Goal: Task Accomplishment & Management: Manage account settings

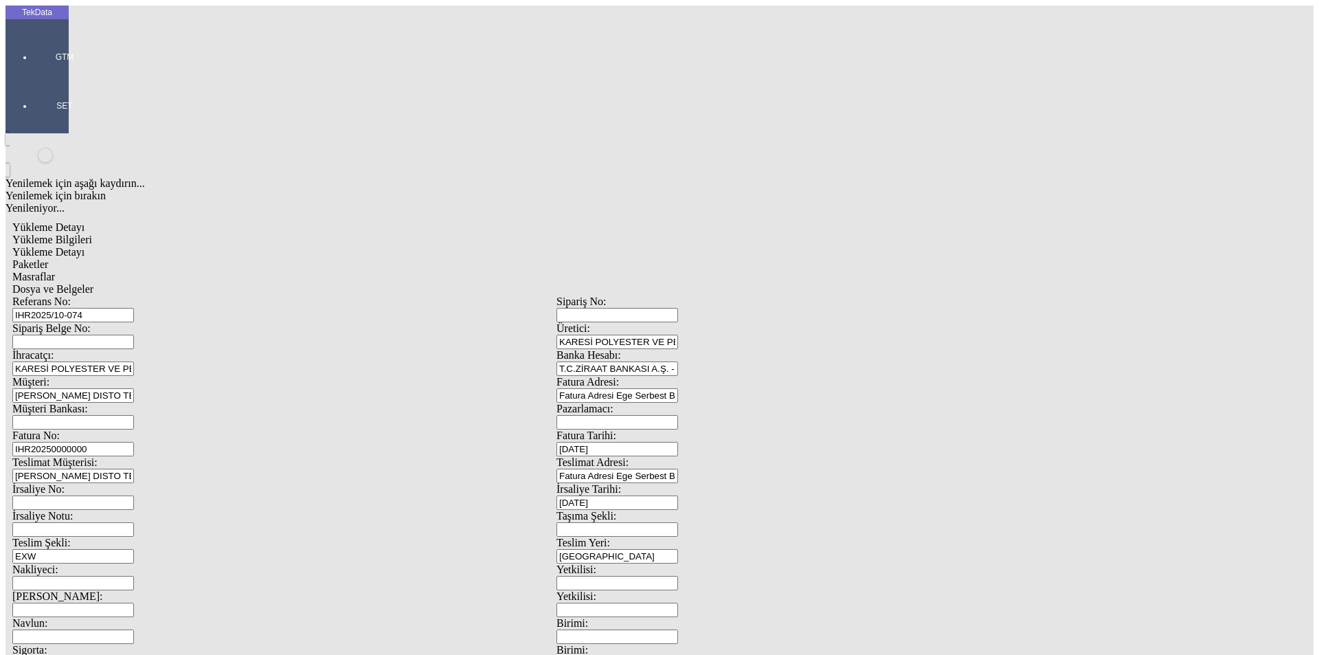
scroll to position [118, 0]
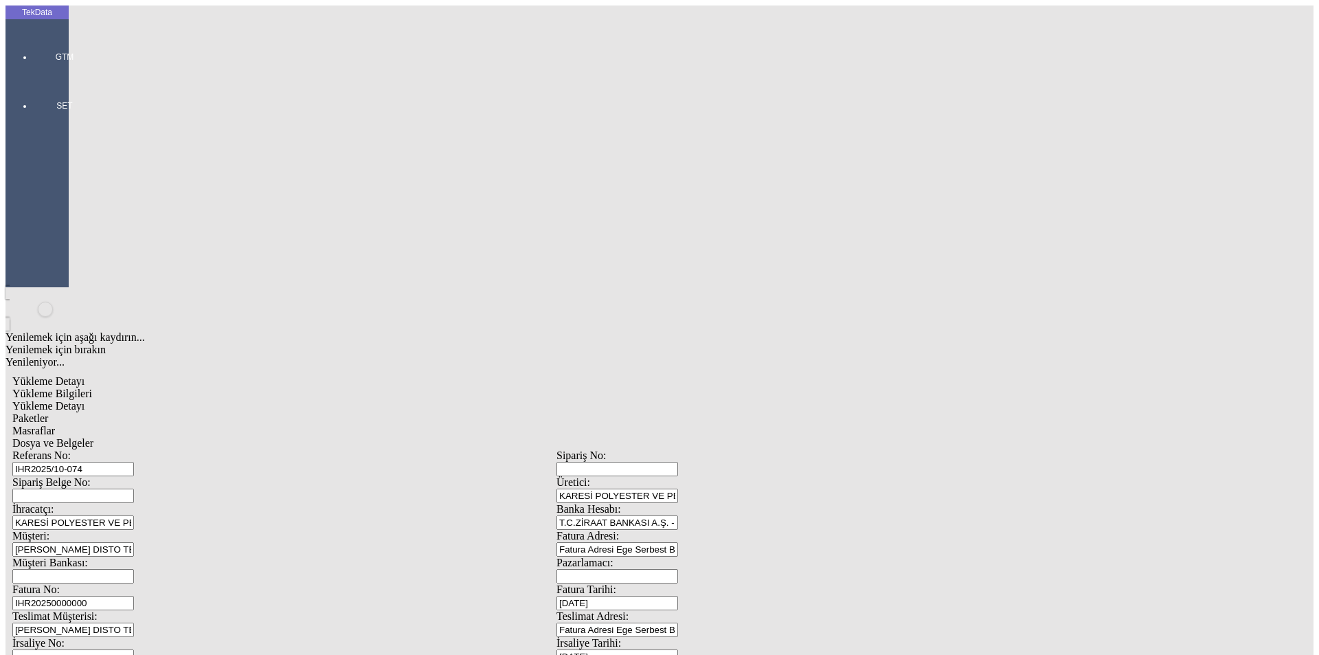
click at [33, 76] on div at bounding box center [64, 76] width 63 height 0
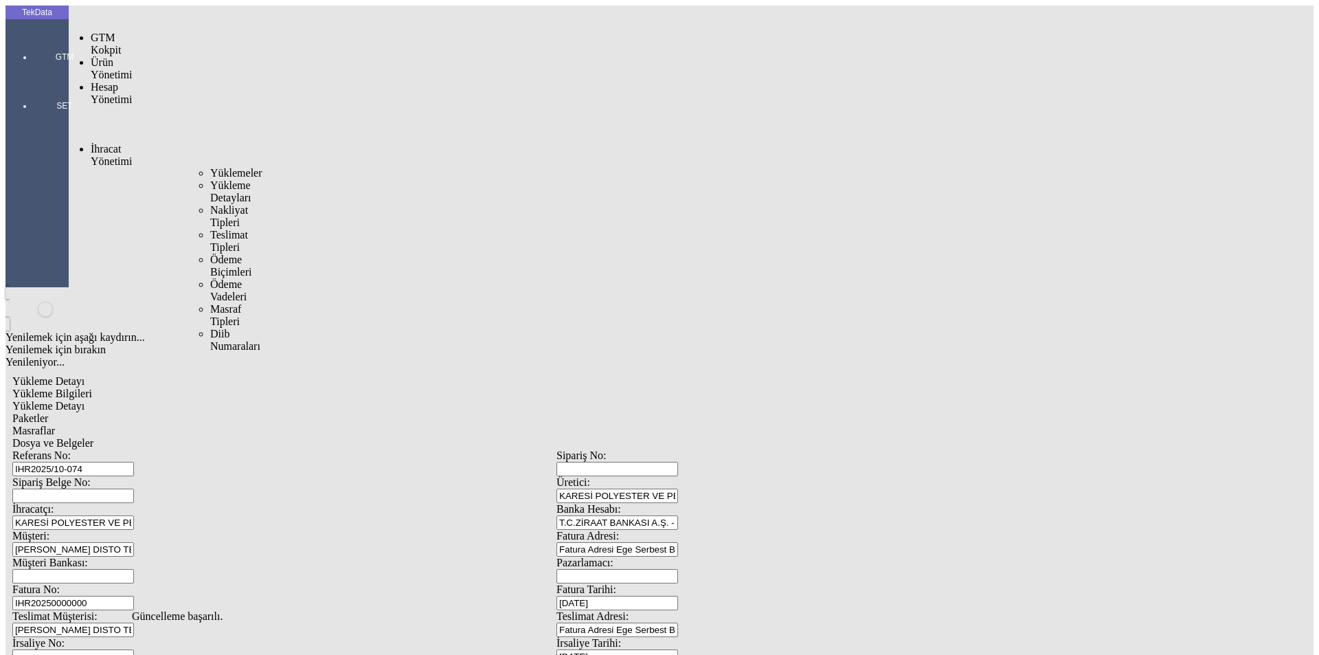
click at [105, 143] on span "İhracat Yönetimi" at bounding box center [111, 155] width 41 height 24
click at [210, 167] on span "Yüklemeler" at bounding box center [236, 173] width 52 height 12
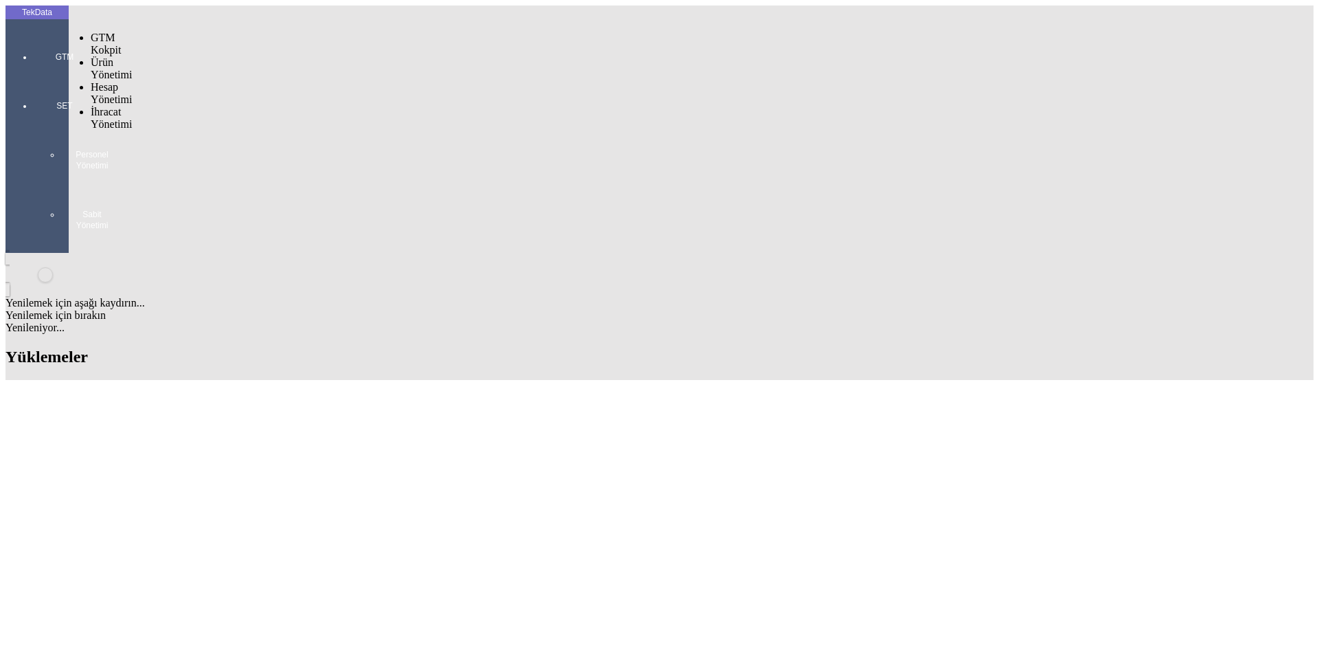
click at [33, 76] on div at bounding box center [64, 76] width 63 height 0
click at [102, 106] on span "İhracat Yönetimi" at bounding box center [111, 118] width 41 height 24
click at [210, 130] on span "Yüklemeler" at bounding box center [236, 136] width 52 height 12
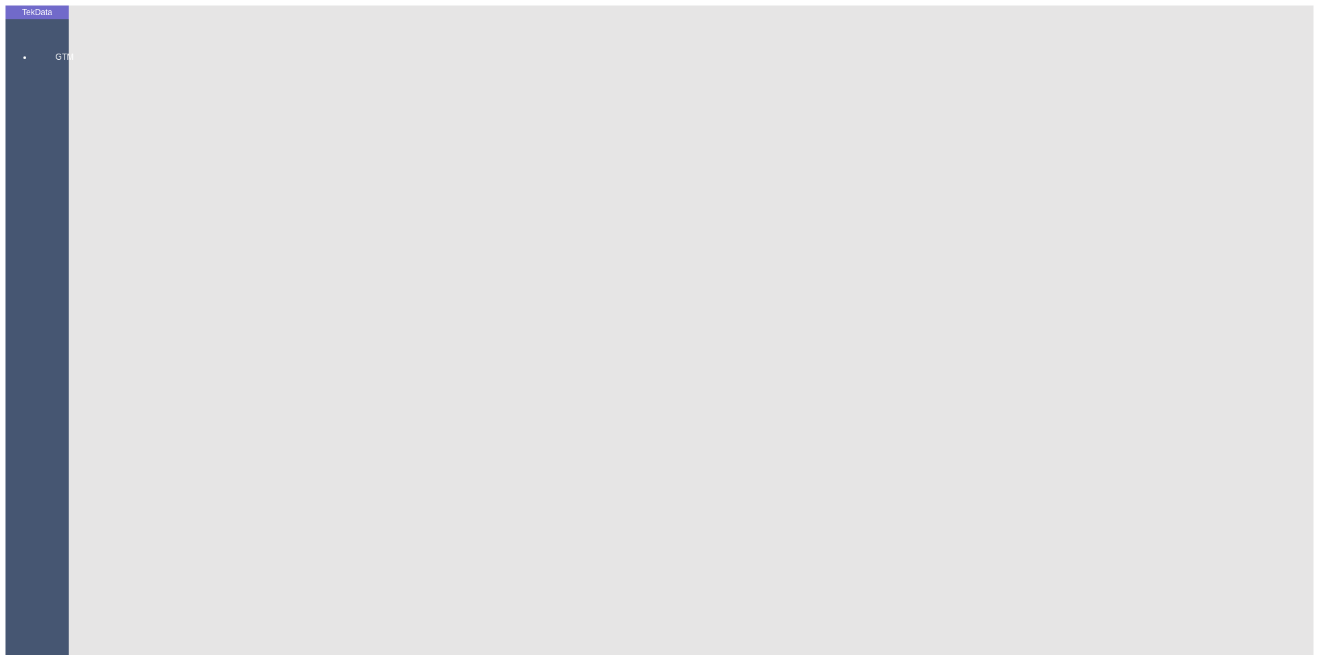
drag, startPoint x: 569, startPoint y: 339, endPoint x: 649, endPoint y: 344, distance: 80.5
copy td "IHR2025000000089"
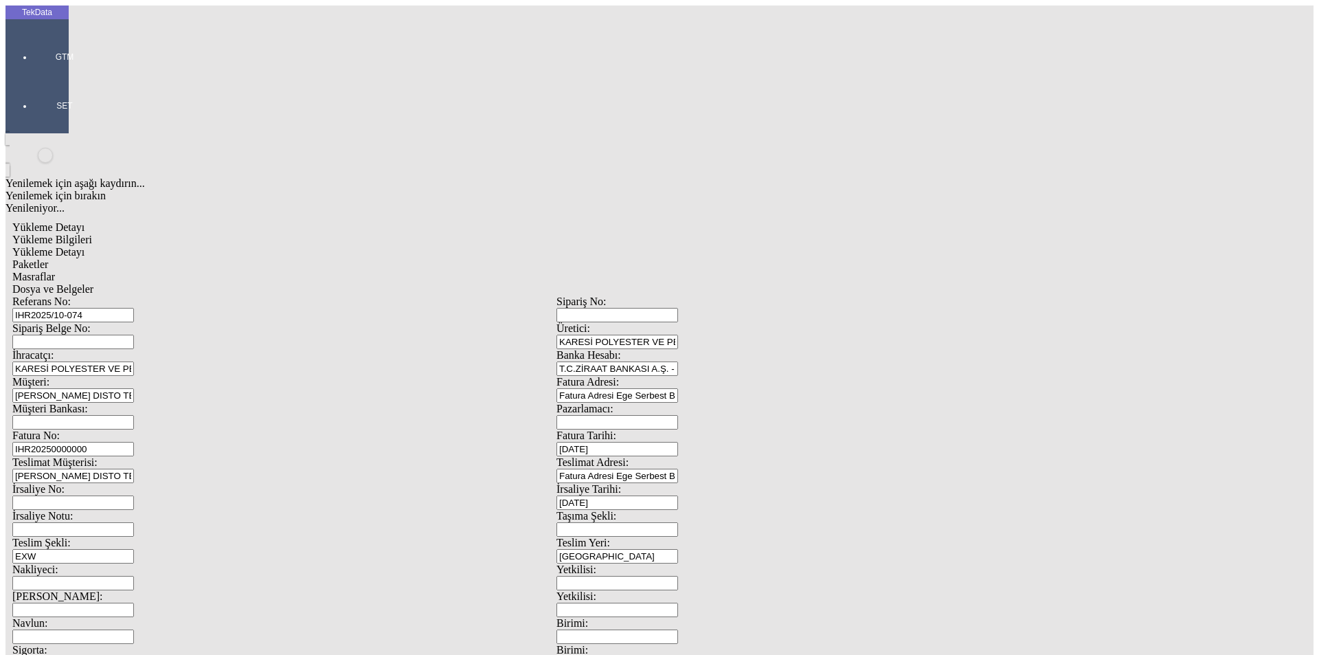
click at [134, 442] on input "IHR20250000000" at bounding box center [73, 449] width 122 height 14
drag, startPoint x: 195, startPoint y: 230, endPoint x: 115, endPoint y: 227, distance: 79.8
click at [115, 429] on div "Fatura No: IHR20250000000" at bounding box center [284, 442] width 544 height 27
paste input "89"
type input "IHR2025000000090"
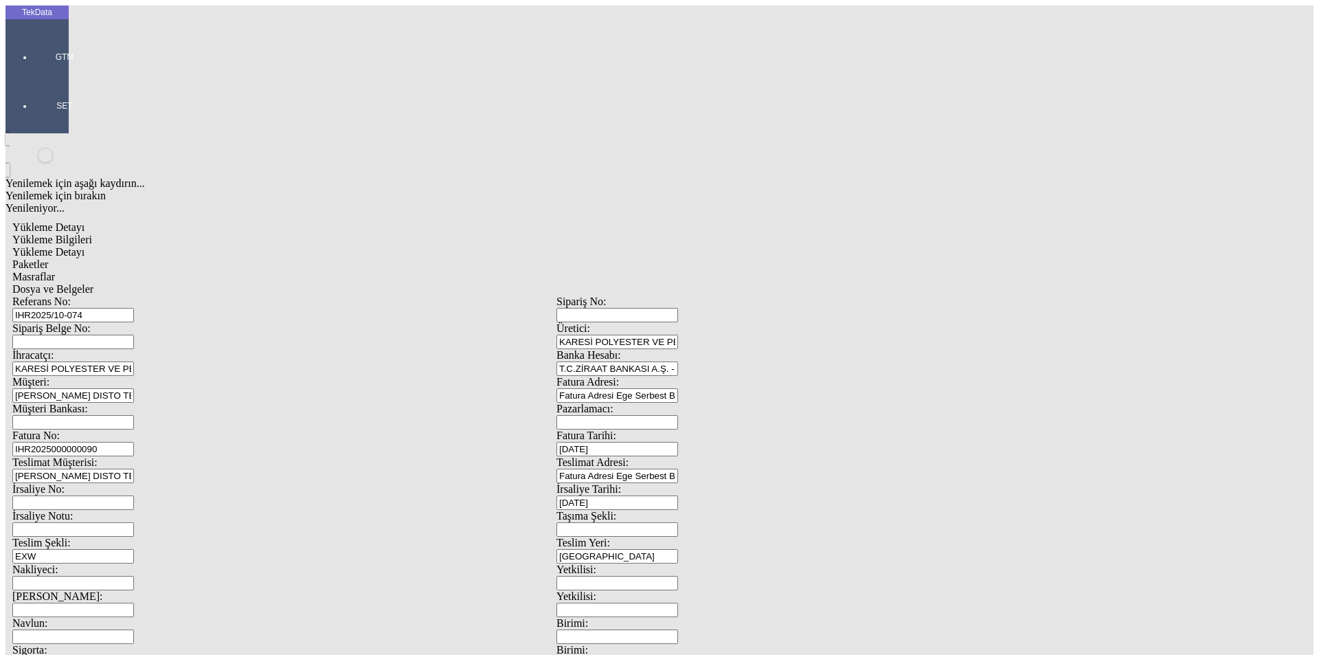
scroll to position [118, 0]
drag, startPoint x: 235, startPoint y: 527, endPoint x: 93, endPoint y: 539, distance: 142.1
type input "1507.04"
drag, startPoint x: 737, startPoint y: 534, endPoint x: 634, endPoint y: 538, distance: 102.5
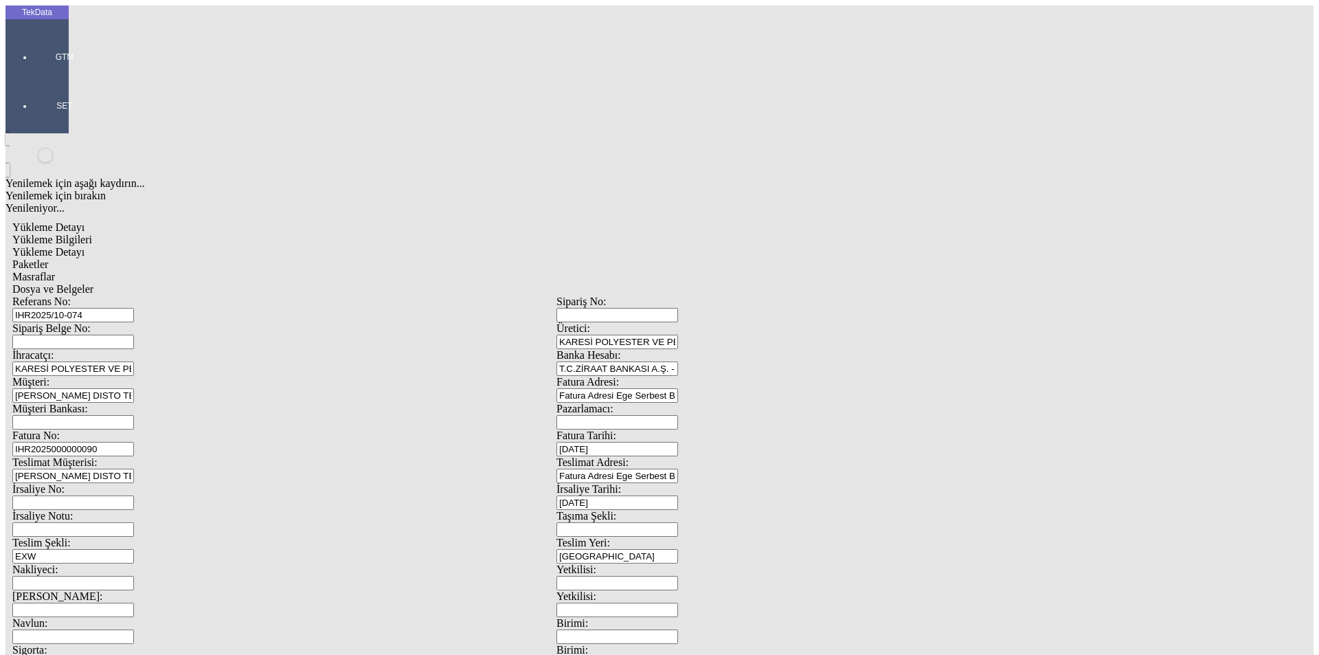
type input "1554.6"
click at [85, 246] on span "Yükleme Detayı" at bounding box center [48, 252] width 72 height 12
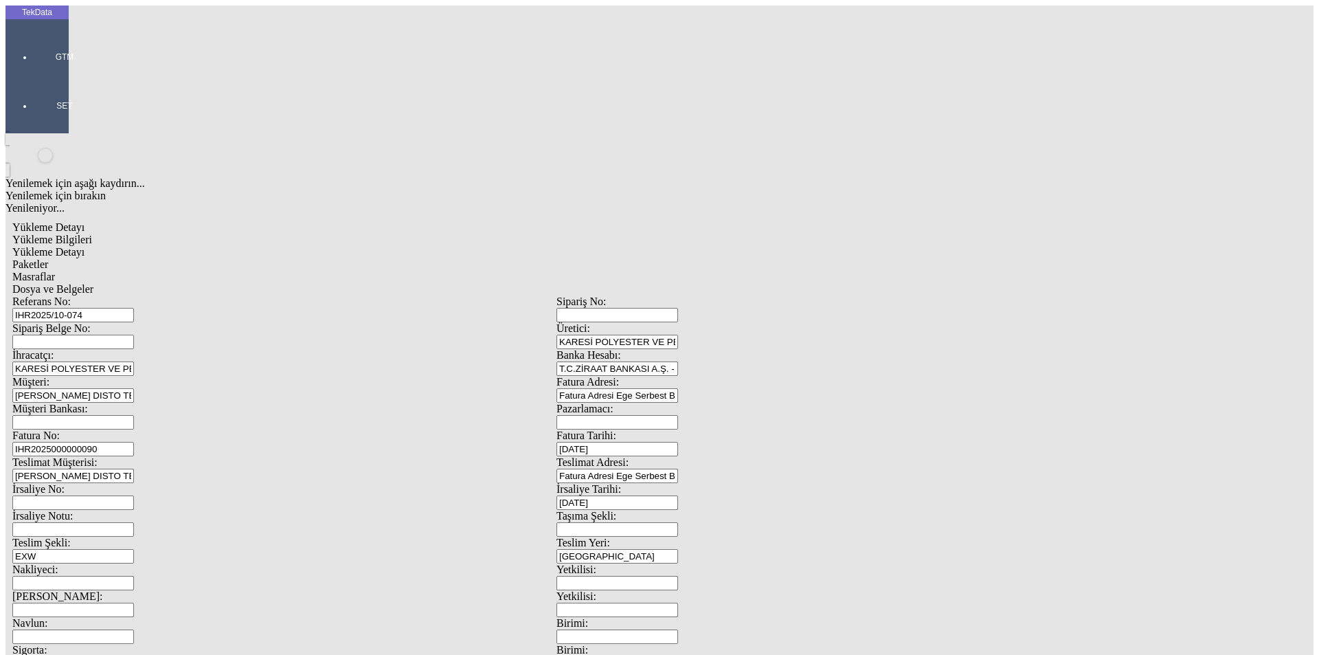
drag, startPoint x: 183, startPoint y: 234, endPoint x: 38, endPoint y: 235, distance: 145.7
type input "2.37"
drag, startPoint x: 799, startPoint y: 261, endPoint x: 732, endPoint y: 262, distance: 67.3
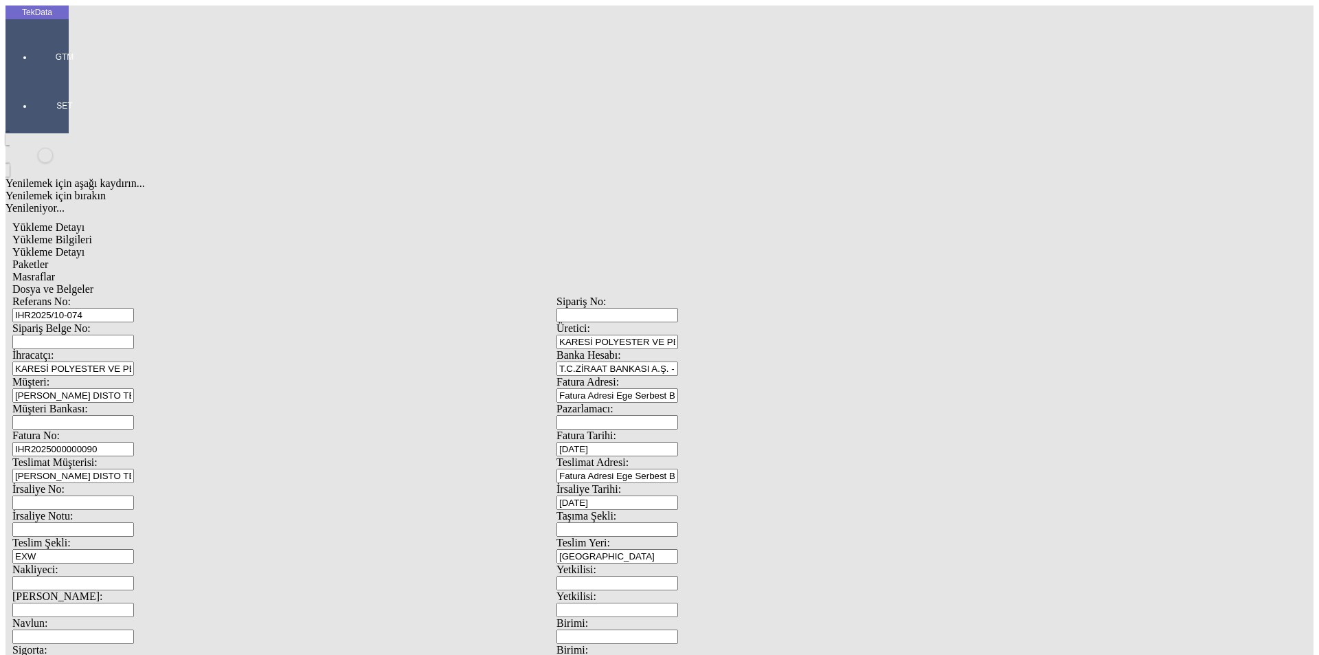
type input "1507.04"
type input "1554.6"
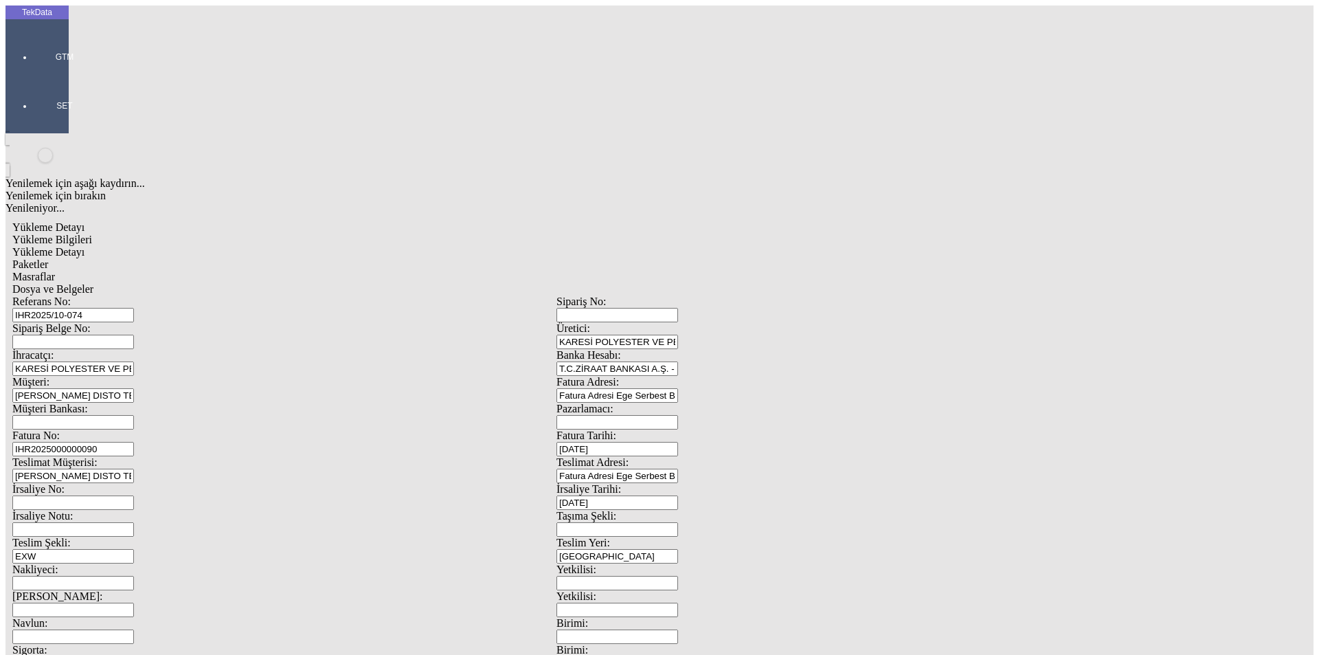
click at [92, 234] on span "Yükleme Bilgileri" at bounding box center [52, 240] width 80 height 12
drag, startPoint x: 820, startPoint y: 530, endPoint x: 726, endPoint y: 531, distance: 94.1
type input "1579.54"
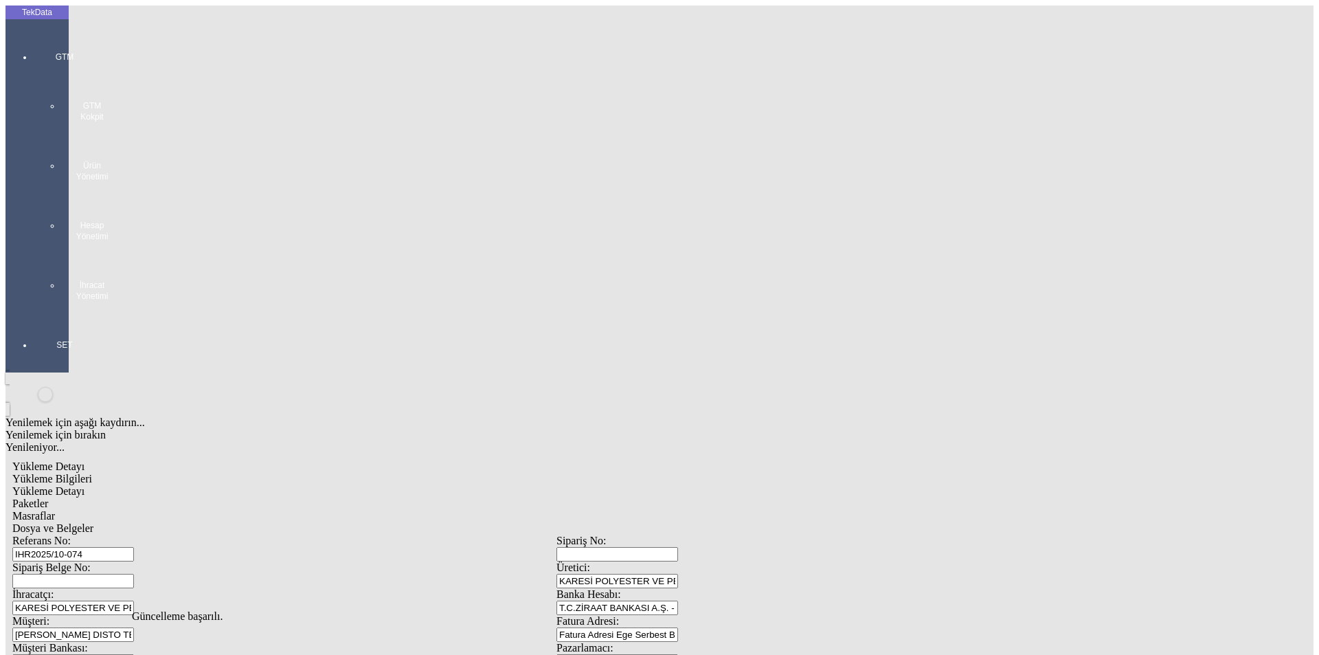
scroll to position [0, 0]
click at [85, 485] on span "Yükleme Detayı" at bounding box center [48, 491] width 72 height 12
drag, startPoint x: 201, startPoint y: 280, endPoint x: 76, endPoint y: 299, distance: 125.7
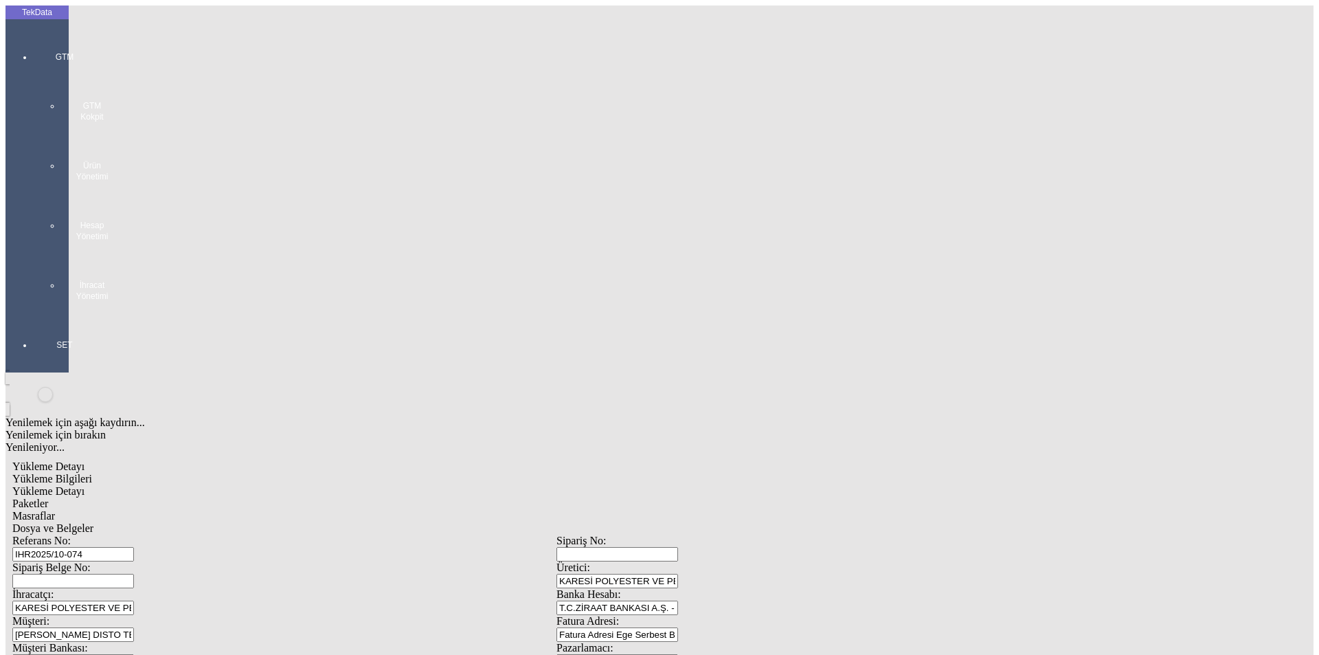
type input "1579.54"
click at [287, 497] on div "Paketler" at bounding box center [556, 503] width 1088 height 12
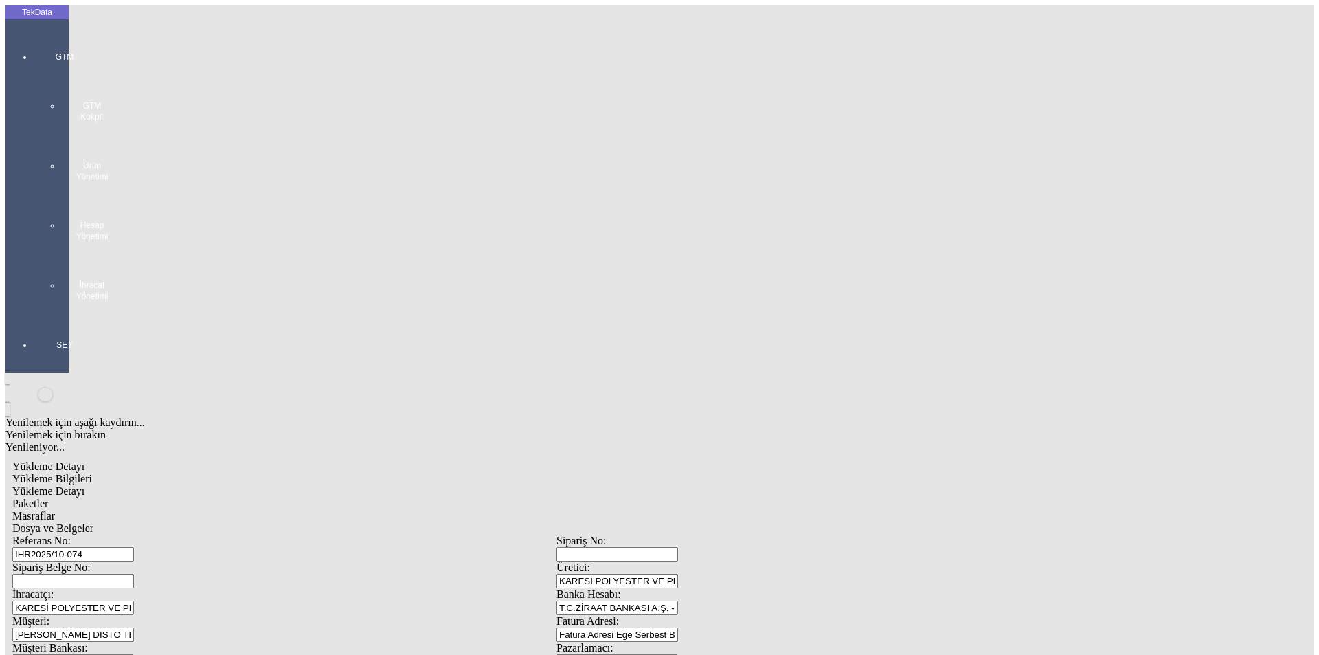
drag, startPoint x: 748, startPoint y: 154, endPoint x: 696, endPoint y: 161, distance: 52.0
type input "58"
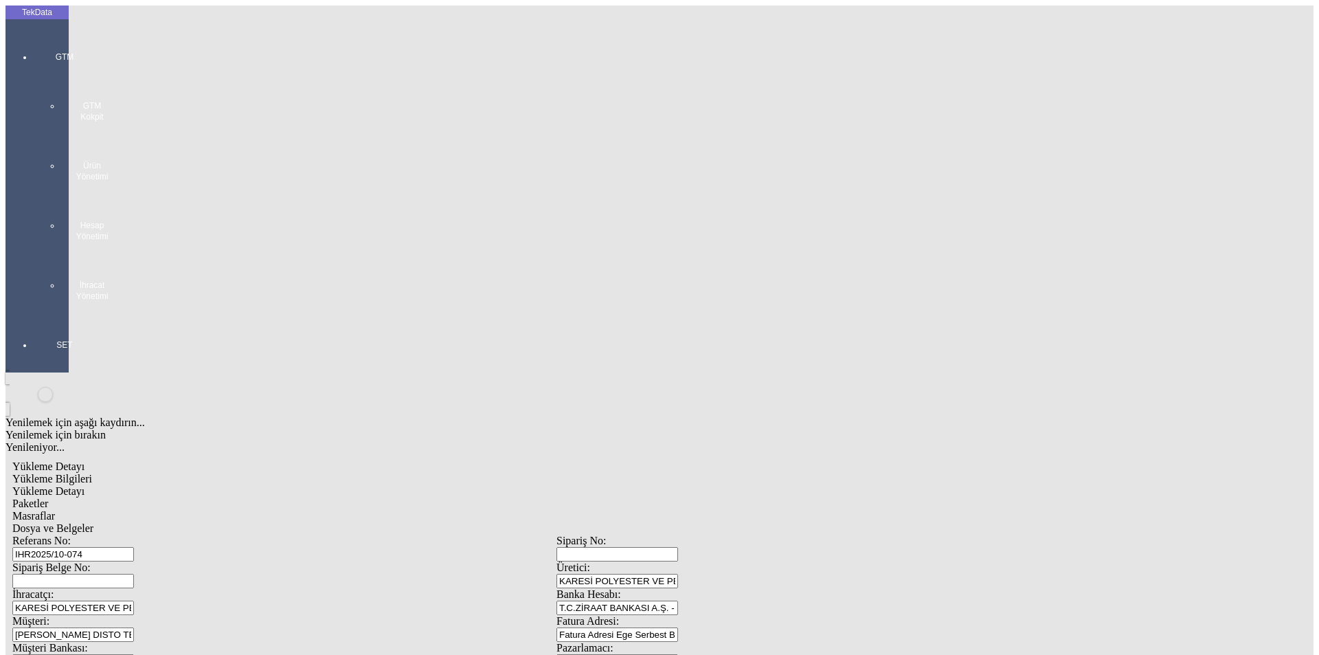
click at [55, 510] on span "Masraflar" at bounding box center [33, 516] width 43 height 12
click at [497, 522] on div "Dosya ve Belgeler" at bounding box center [556, 528] width 1088 height 12
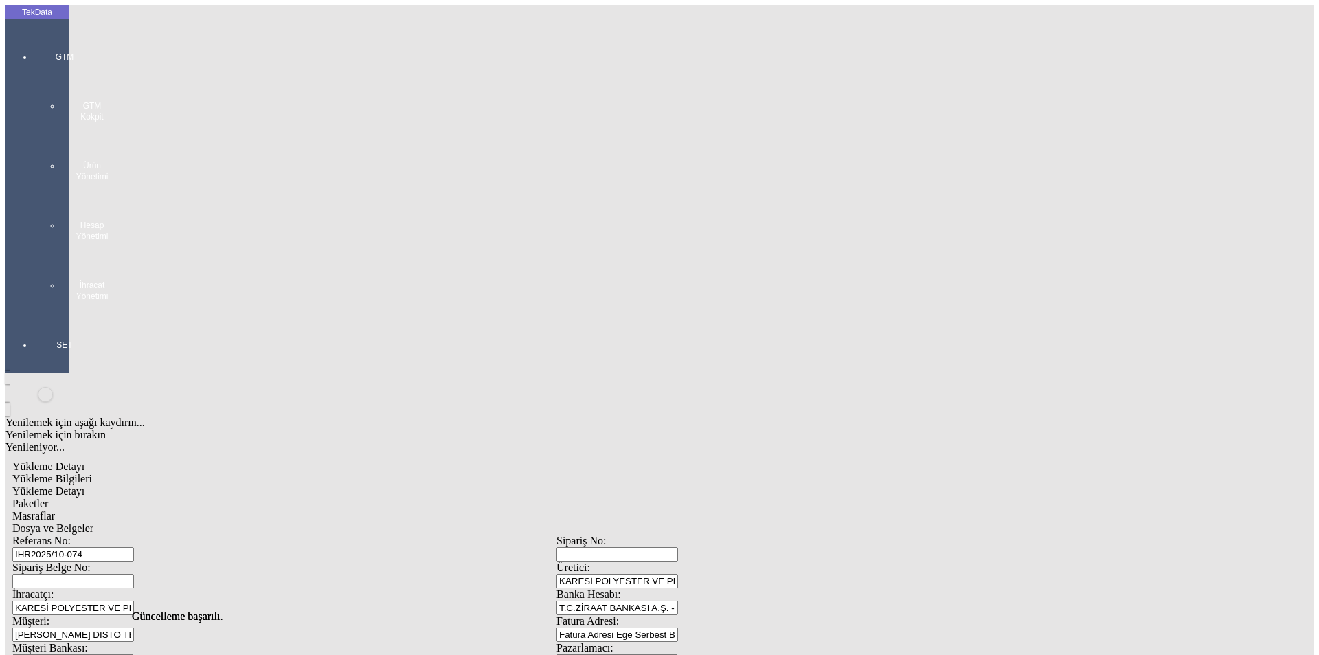
click at [92, 473] on span "Yükleme Bilgileri" at bounding box center [52, 479] width 80 height 12
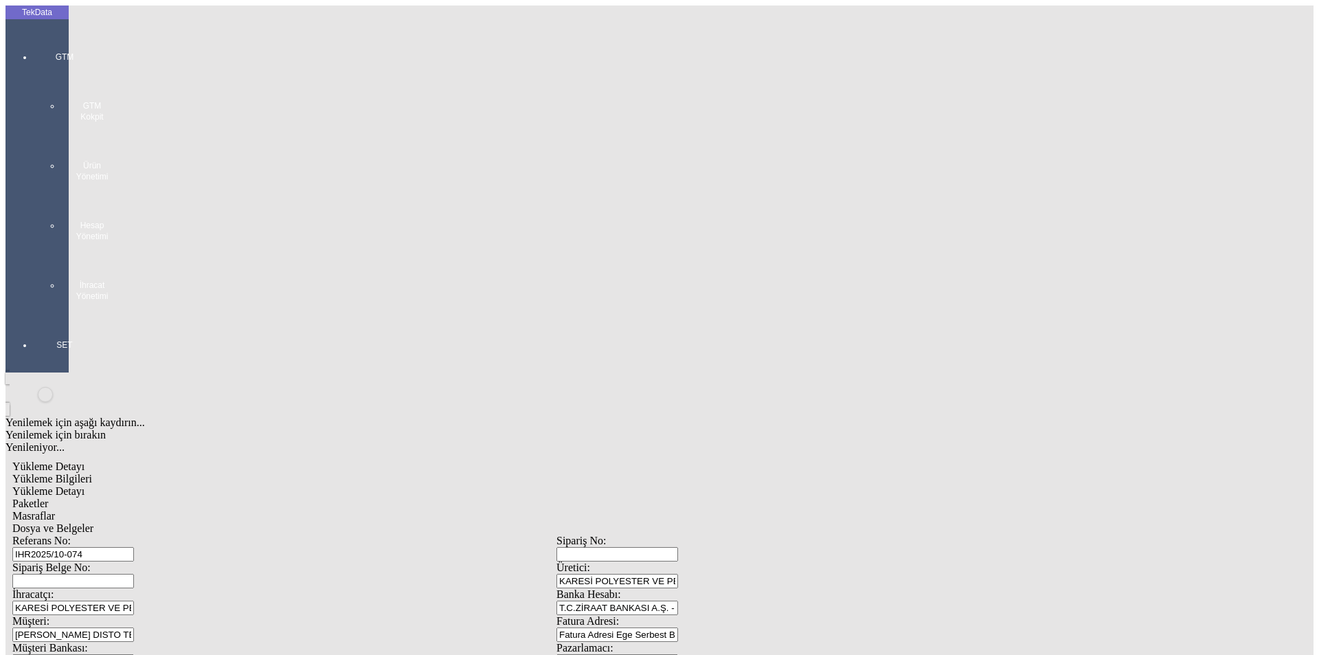
drag, startPoint x: 251, startPoint y: 96, endPoint x: 0, endPoint y: 97, distance: 250.8
drag, startPoint x: 273, startPoint y: 236, endPoint x: 145, endPoint y: 236, distance: 128.5
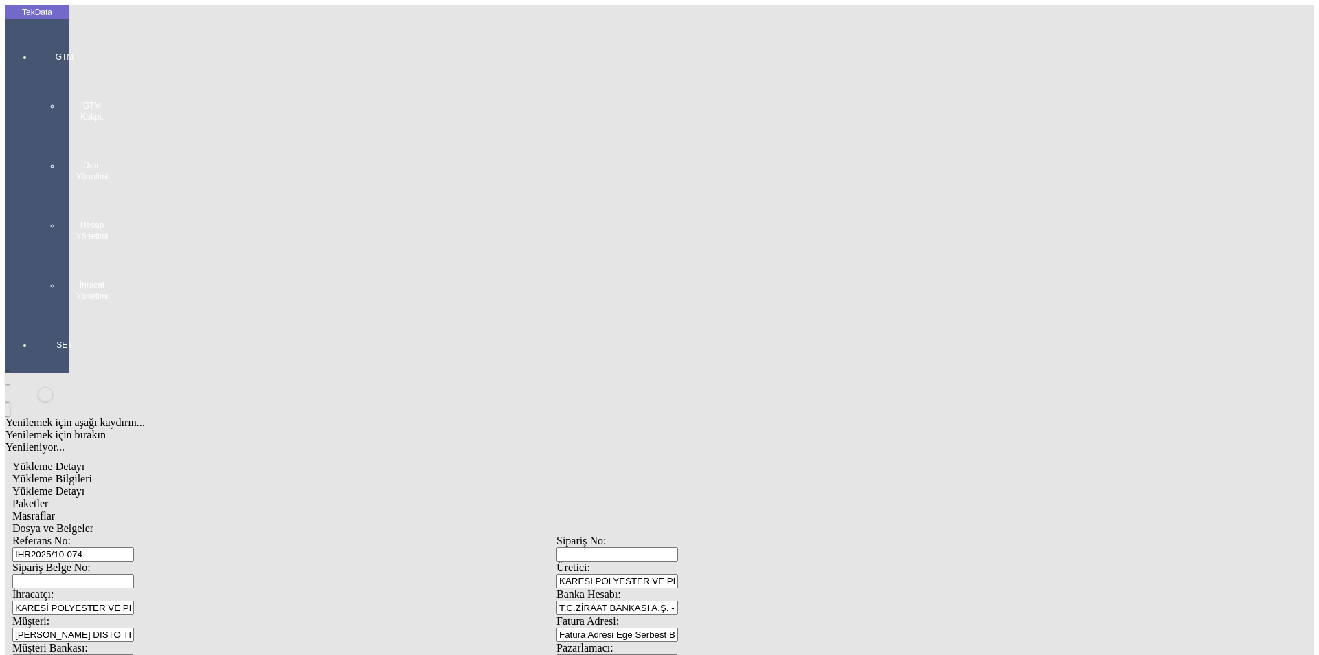
click at [85, 485] on span "Yükleme Detayı" at bounding box center [48, 491] width 72 height 12
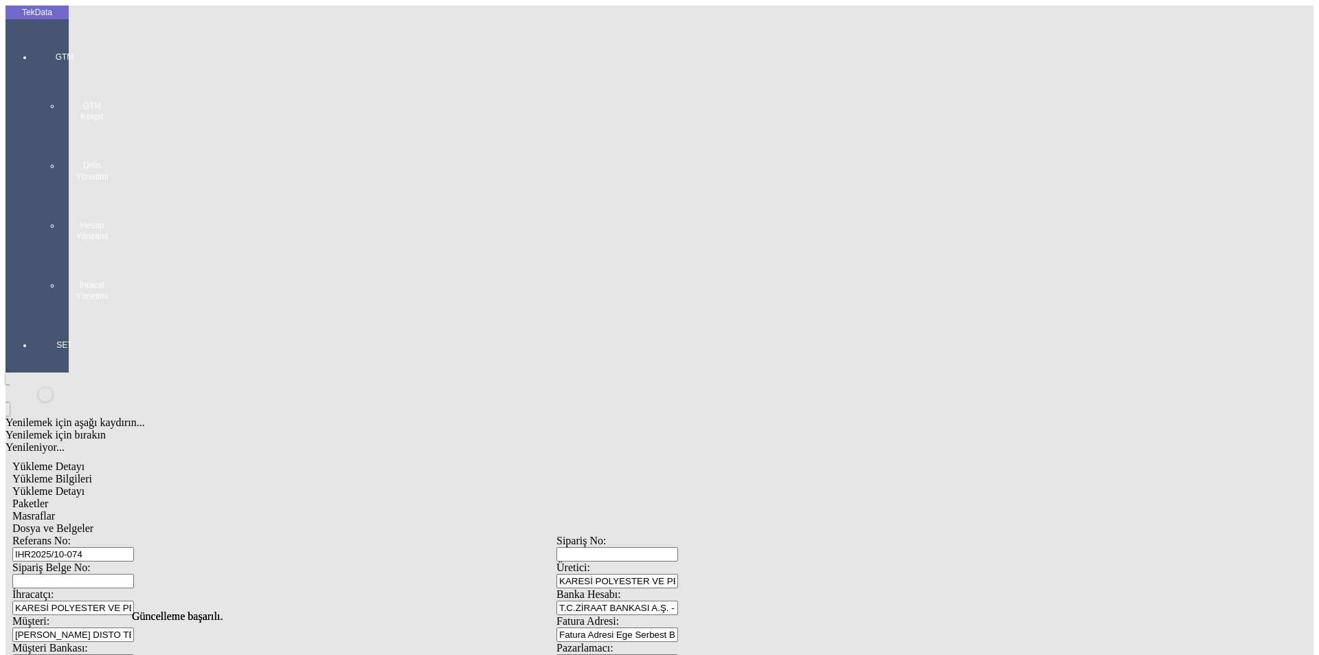
click at [295, 497] on div "Paketler" at bounding box center [556, 503] width 1088 height 12
drag, startPoint x: 401, startPoint y: 69, endPoint x: 429, endPoint y: 69, distance: 28.2
click at [55, 510] on span "Masraflar" at bounding box center [33, 516] width 43 height 12
click at [93, 522] on span "Dosya ve Belgeler" at bounding box center [52, 528] width 81 height 12
click at [417, 510] on div "Masraflar" at bounding box center [556, 516] width 1088 height 12
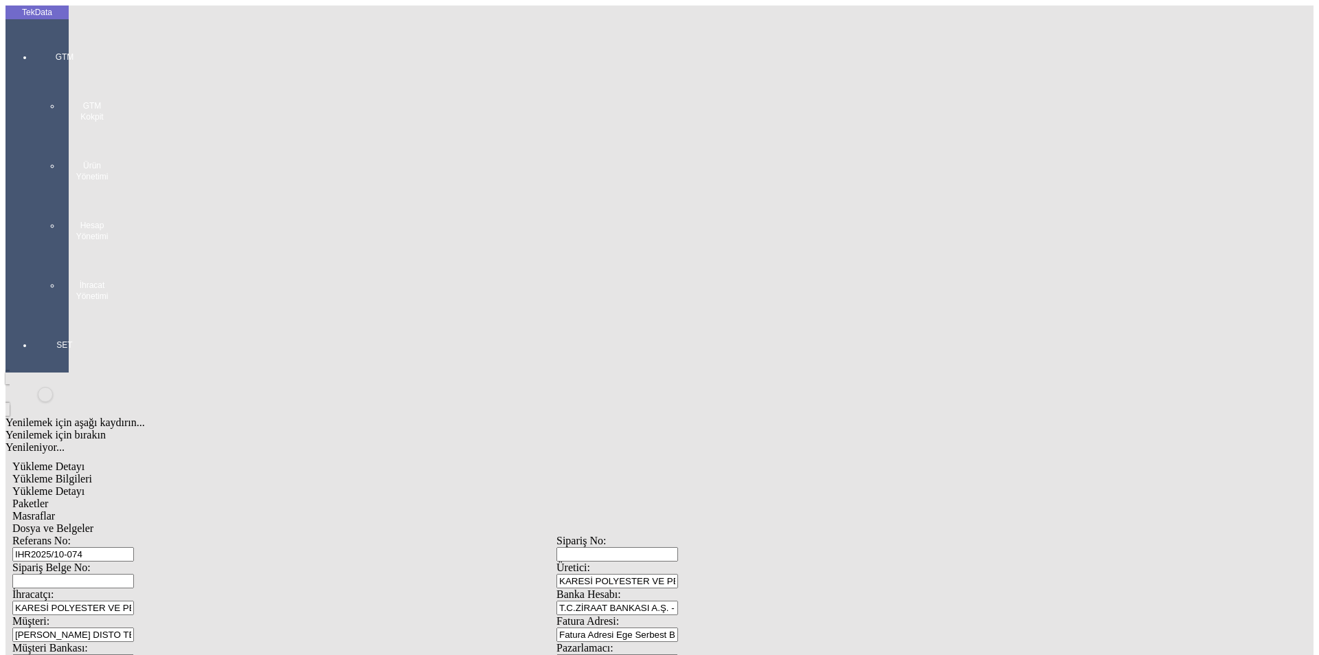
click at [93, 522] on span "Dosya ve Belgeler" at bounding box center [52, 528] width 81 height 12
click at [85, 485] on span "Yükleme Detayı" at bounding box center [48, 491] width 72 height 12
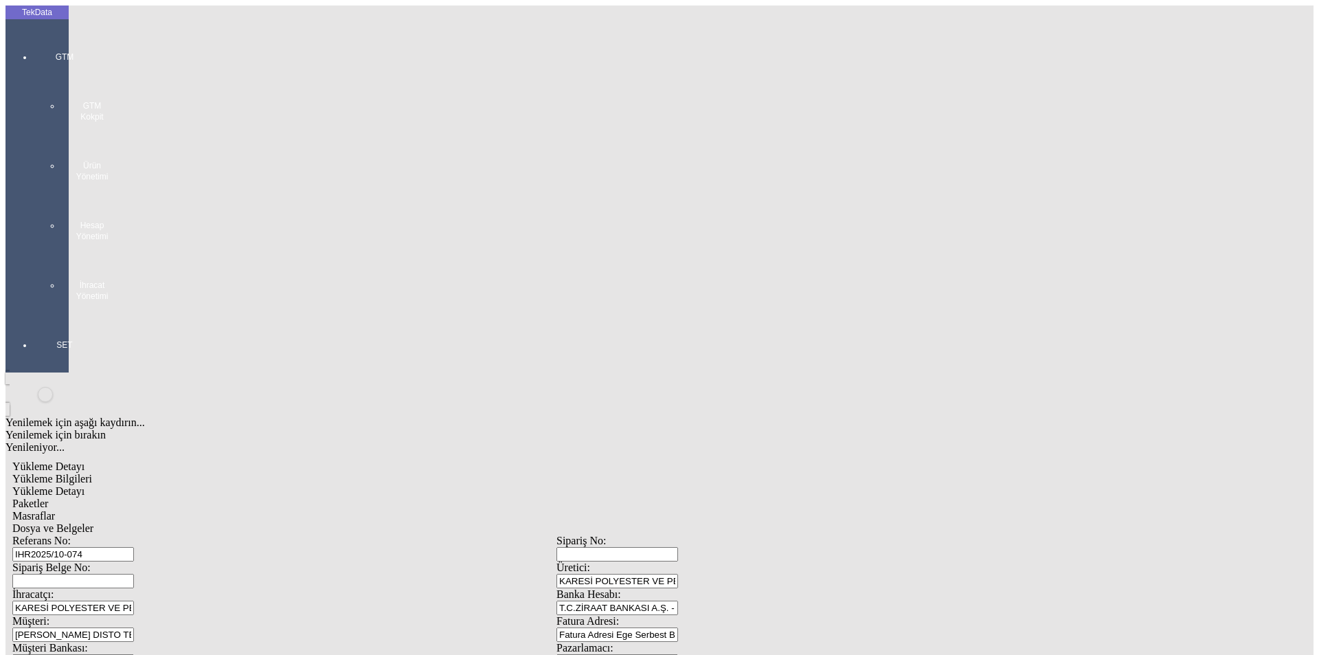
click at [93, 522] on span "Dosya ve Belgeler" at bounding box center [52, 528] width 81 height 12
drag, startPoint x: 95, startPoint y: 251, endPoint x: 109, endPoint y: 251, distance: 13.8
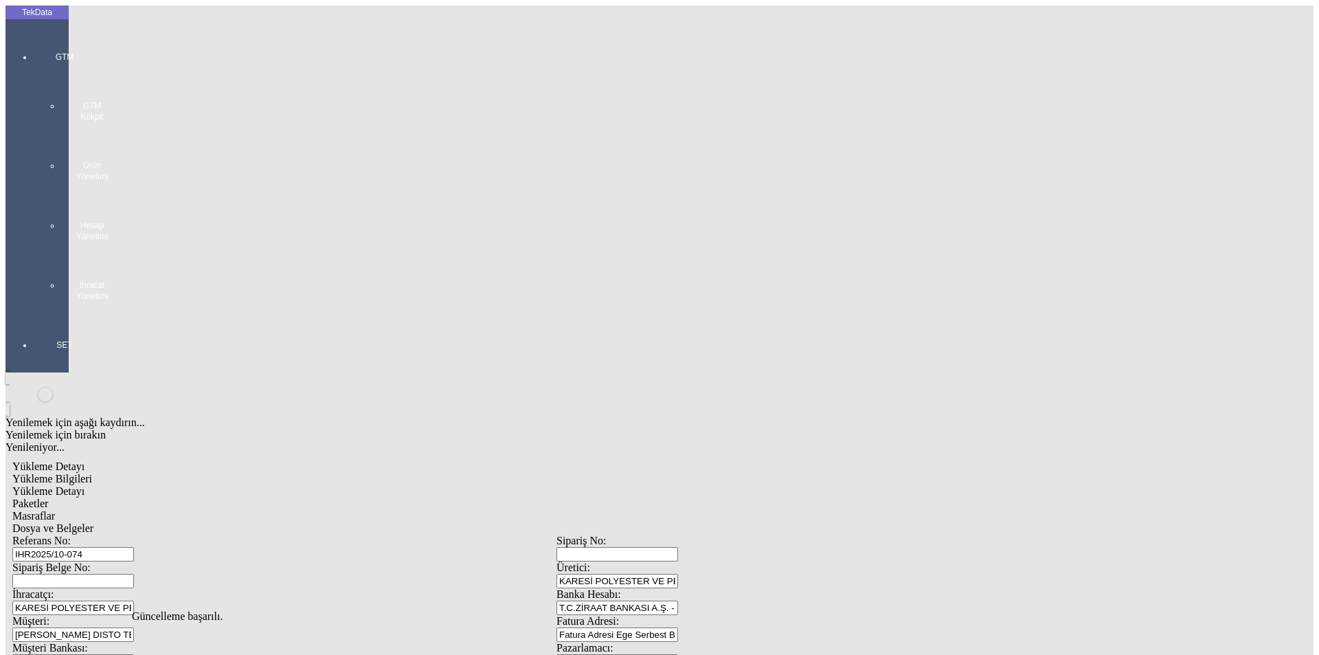
drag, startPoint x: 289, startPoint y: 420, endPoint x: 300, endPoint y: 404, distance: 19.7
click at [122, 473] on div "Yükleme Bilgileri" at bounding box center [556, 479] width 1088 height 12
drag, startPoint x: 258, startPoint y: 96, endPoint x: 95, endPoint y: 100, distance: 162.9
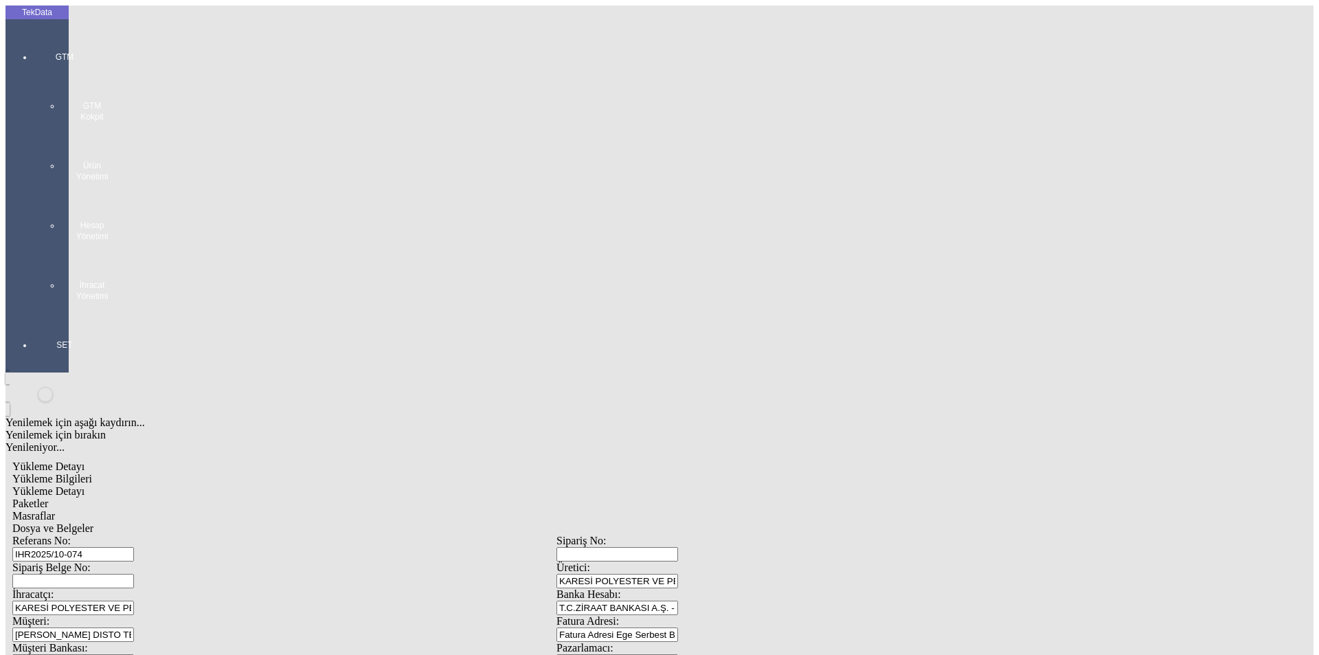
click at [95, 535] on div "Referans No: IHR2025/10-074" at bounding box center [284, 548] width 544 height 27
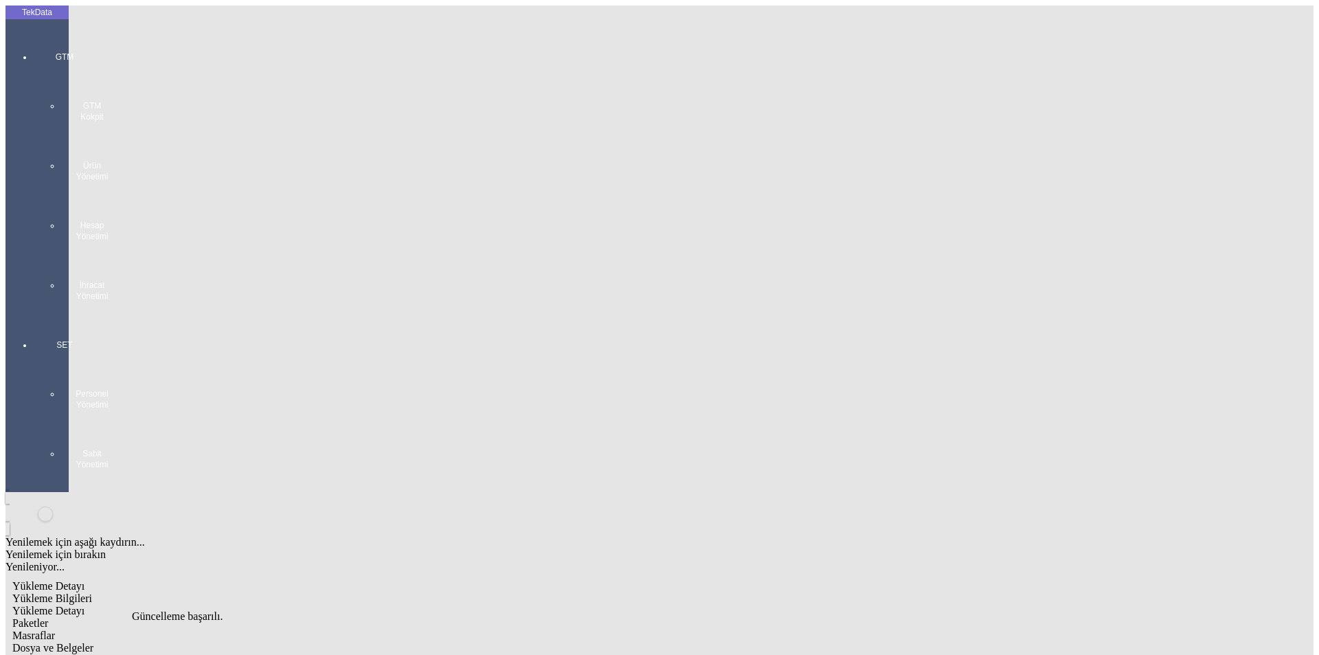
click at [33, 27] on div "GTM GTM Kokpit Ürün Yönetimi Hesap Yönetimi İhracat Yönetimi" at bounding box center [64, 171] width 63 height 288
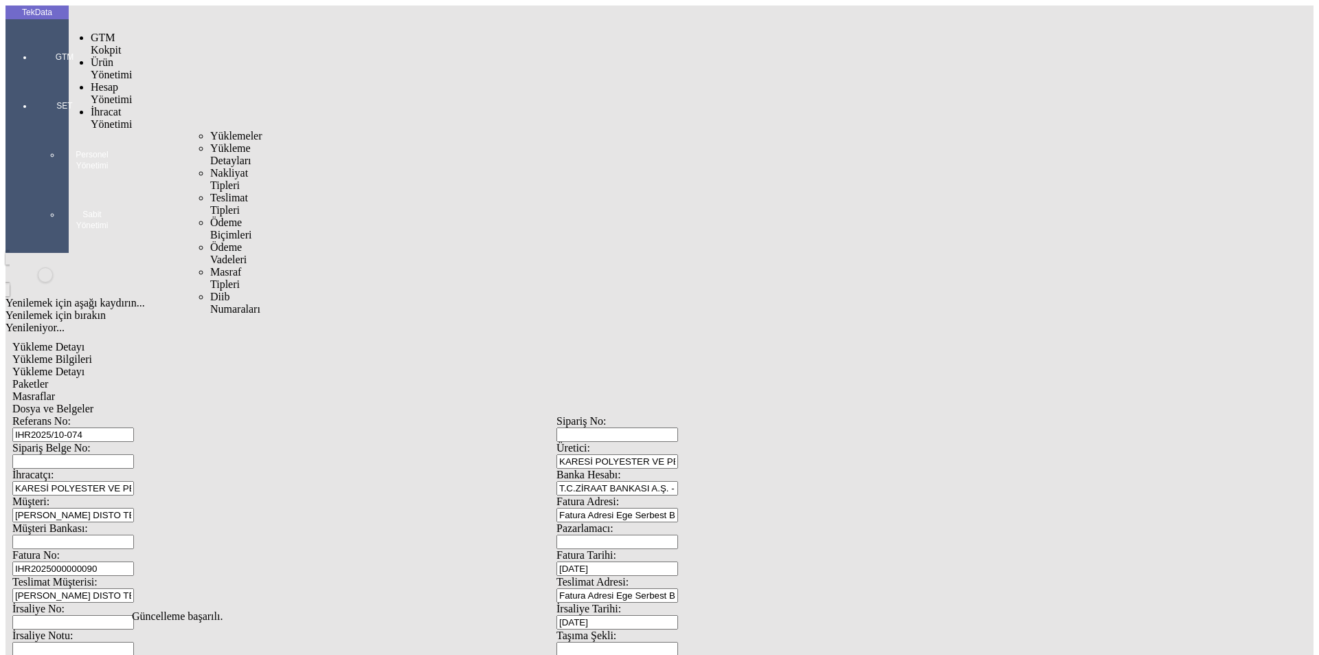
click at [110, 106] on span "İhracat Yönetimi" at bounding box center [111, 118] width 41 height 24
click at [210, 130] on span "Yüklemeler" at bounding box center [236, 136] width 52 height 12
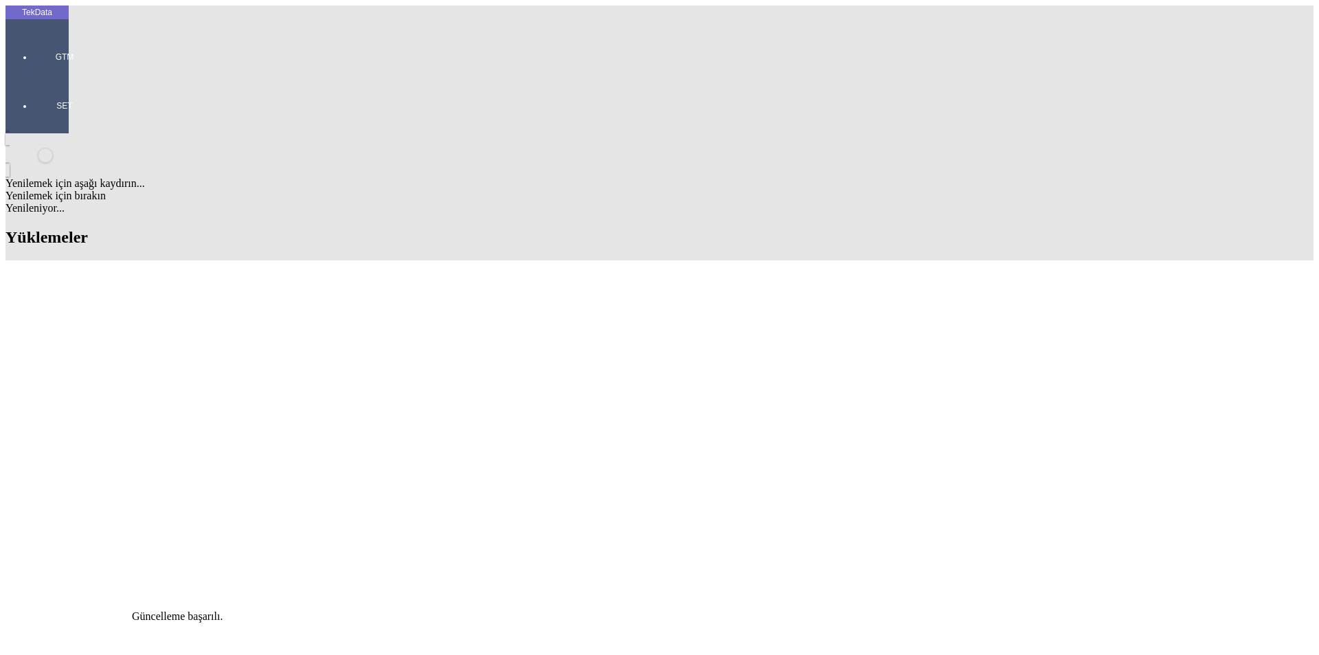
scroll to position [1356, 0]
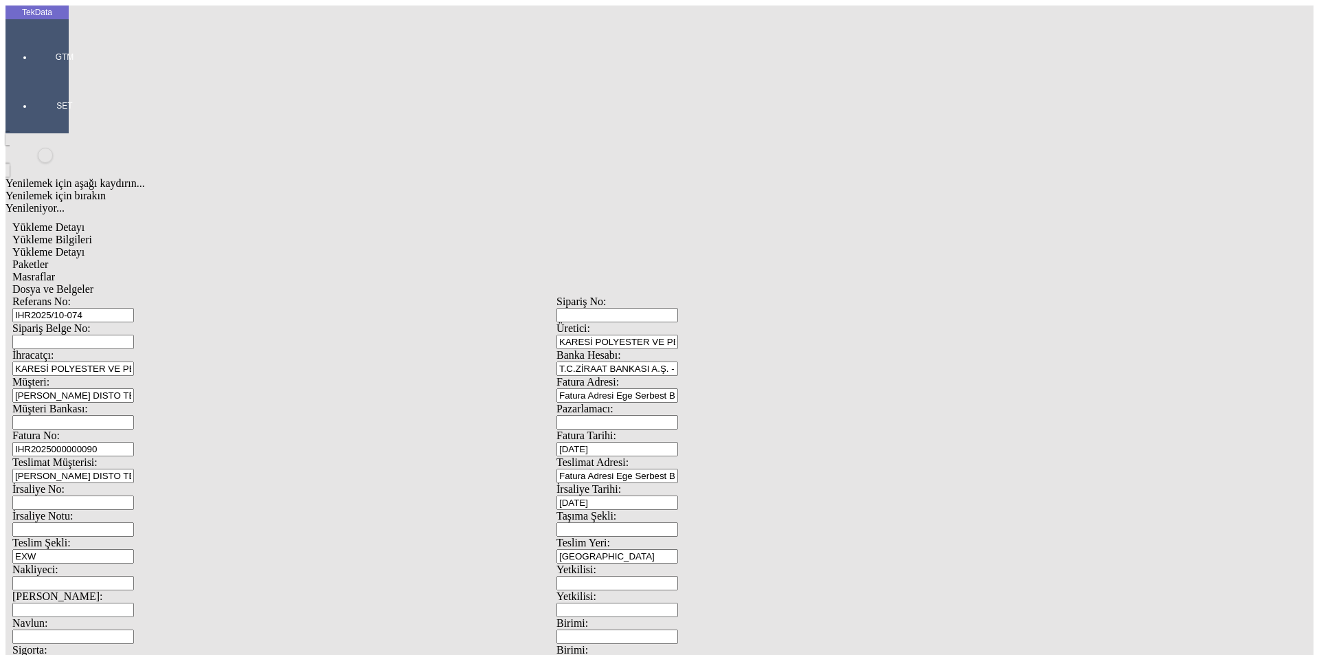
click at [85, 246] on span "Yükleme Detayı" at bounding box center [48, 252] width 72 height 12
click at [597, 324] on div "Evet" at bounding box center [672, 317] width 199 height 12
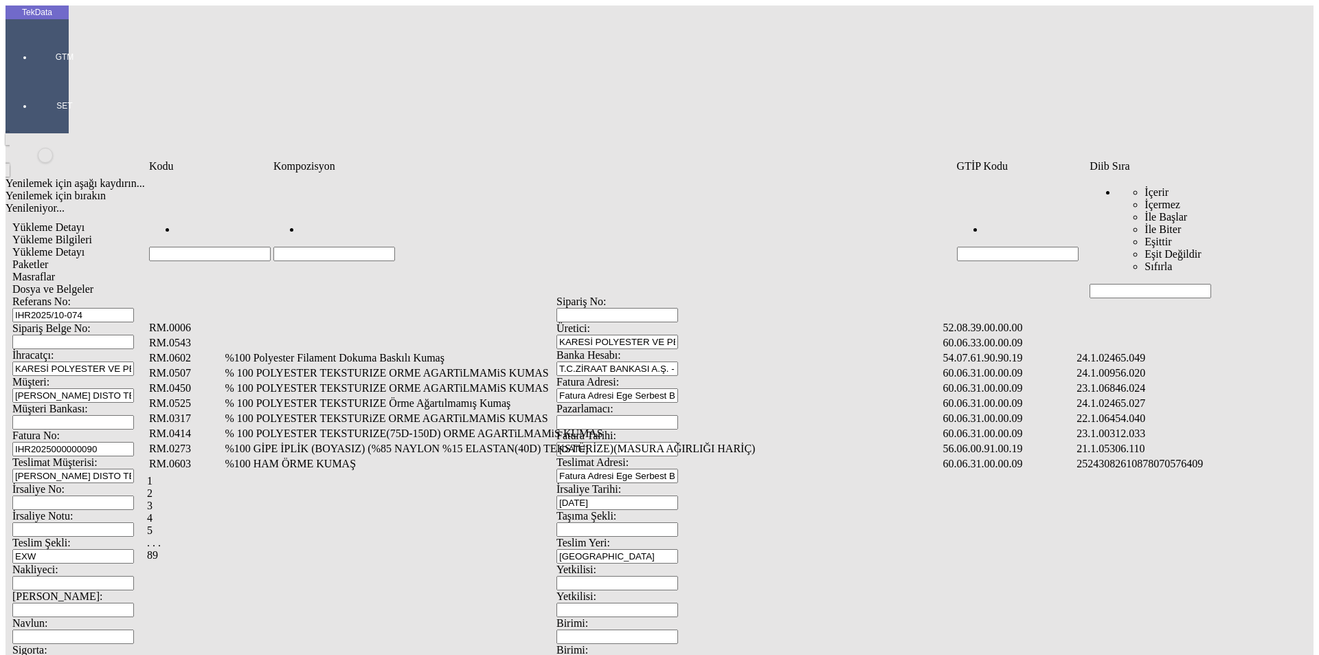
click at [1115, 284] on input "Hücreyi Filtrele" at bounding box center [1151, 291] width 122 height 14
type input "2465"
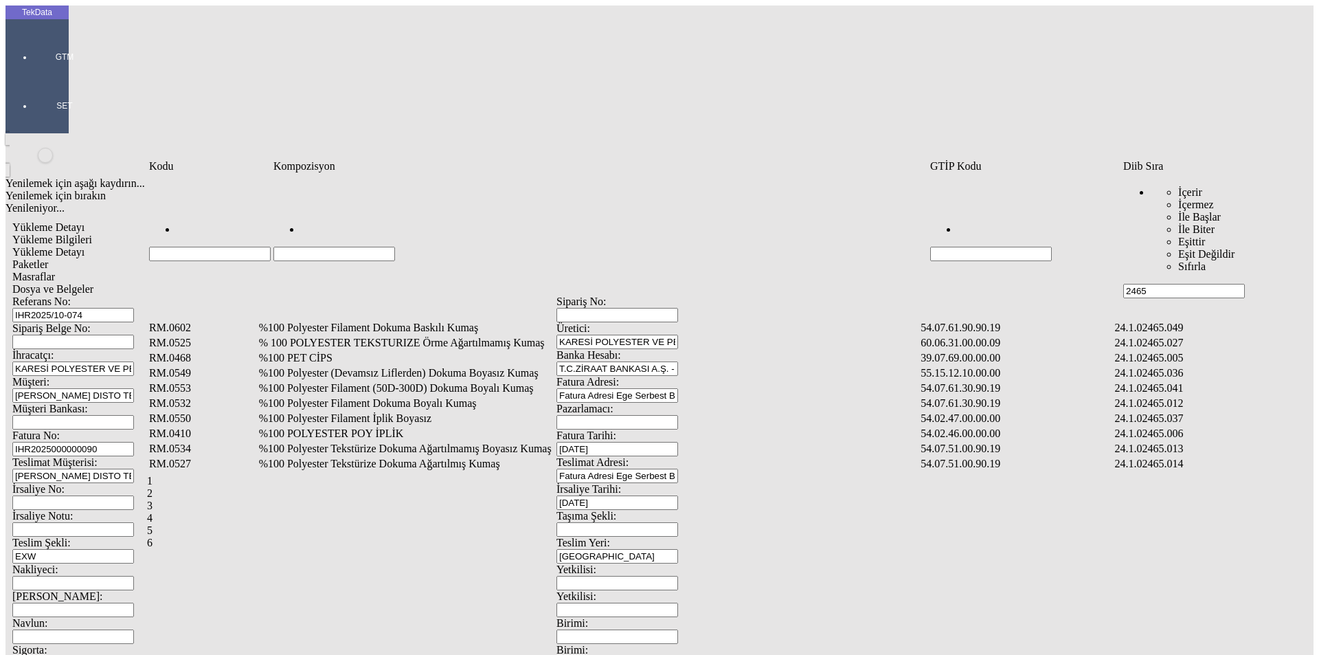
click at [395, 247] on input "Hücreyi Filtrele" at bounding box center [334, 254] width 122 height 14
type input "[PERSON_NAME]"
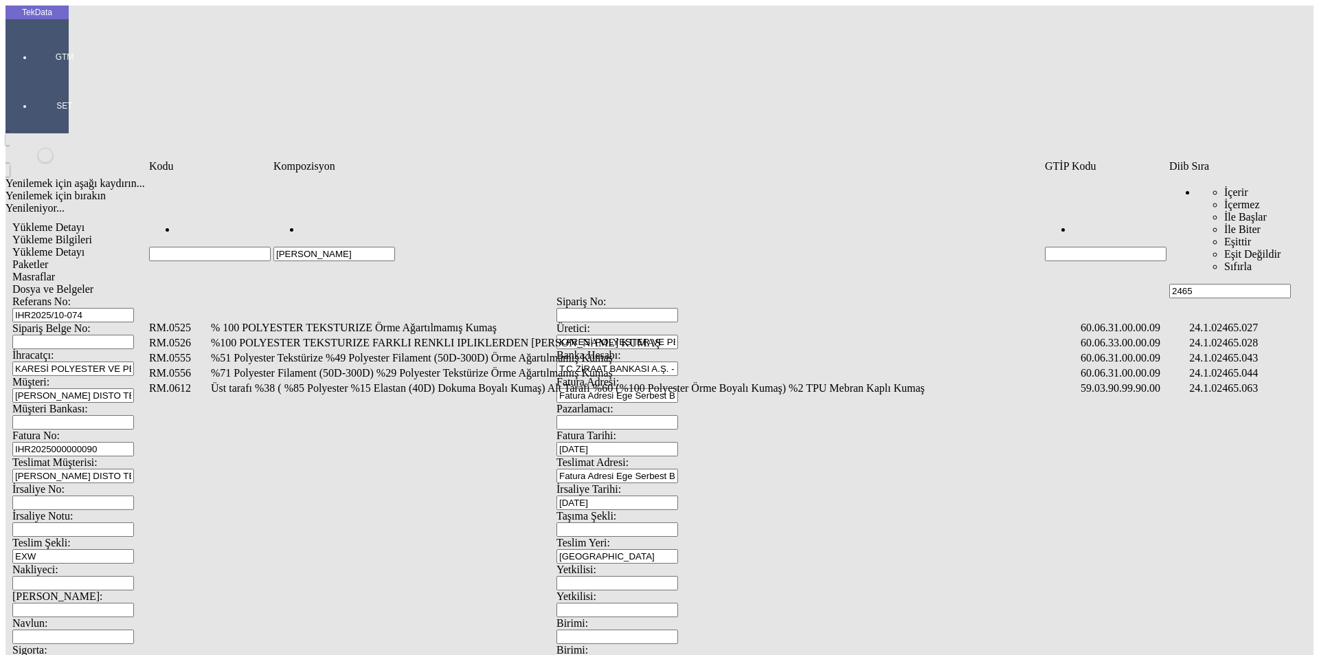
click at [403, 336] on td "%100 POLYESTER TEKSTURIZE FARKLI RENKLI IPLIKLERDEN [PERSON_NAME] KUMAŞ" at bounding box center [644, 343] width 868 height 14
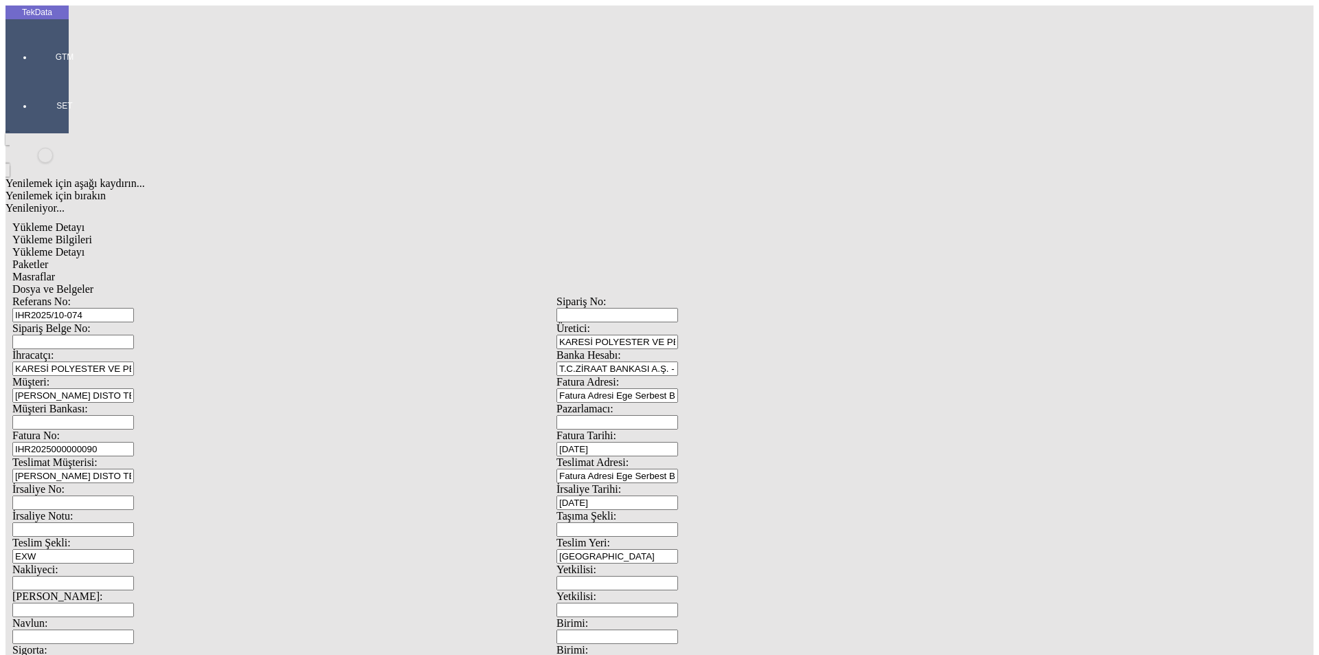
type input "1"
click at [792, 249] on div "Metre" at bounding box center [1021, 255] width 544 height 12
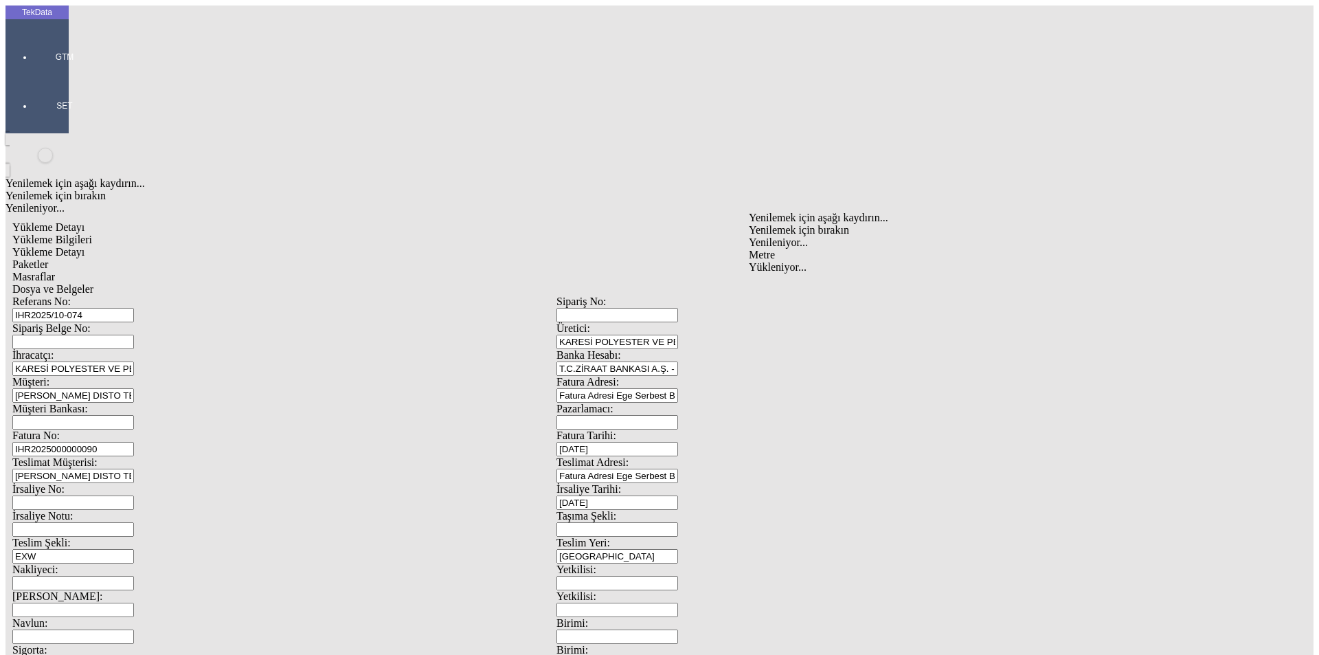
type input "Metre"
type input "1"
type input "2.5"
click at [775, 288] on div "Amerikan Doları" at bounding box center [1021, 294] width 544 height 12
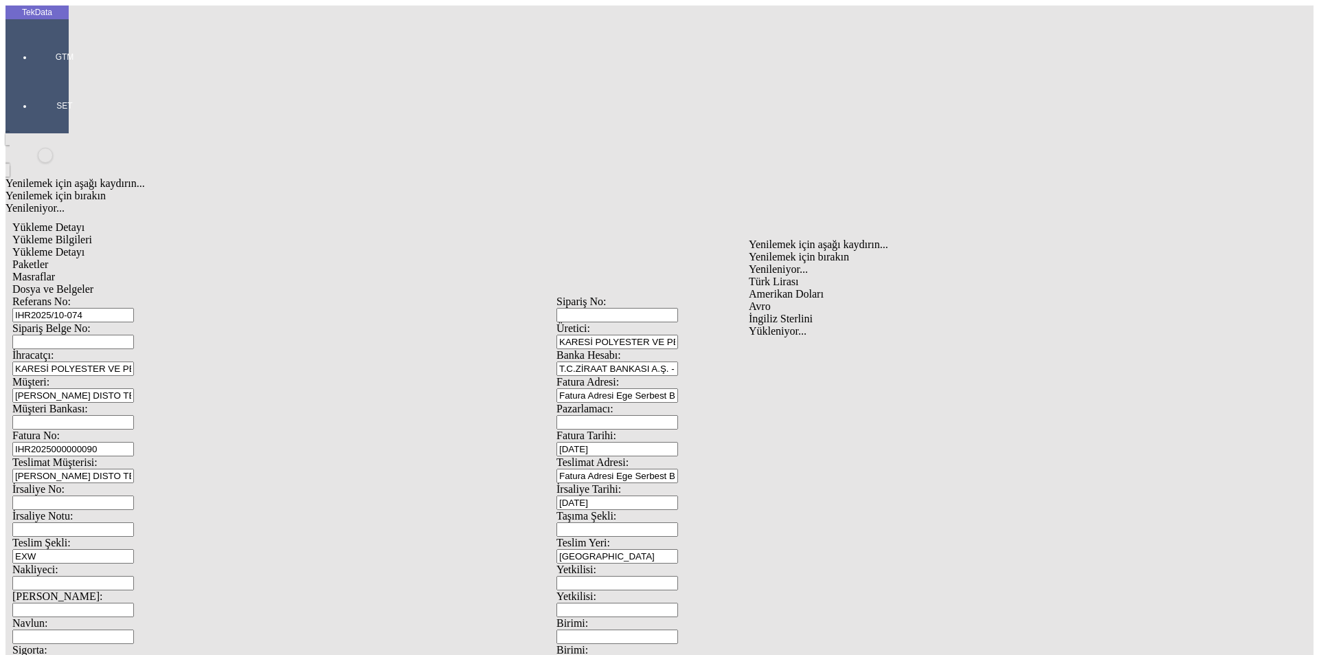
type input "Amerikan Doları"
type input "1"
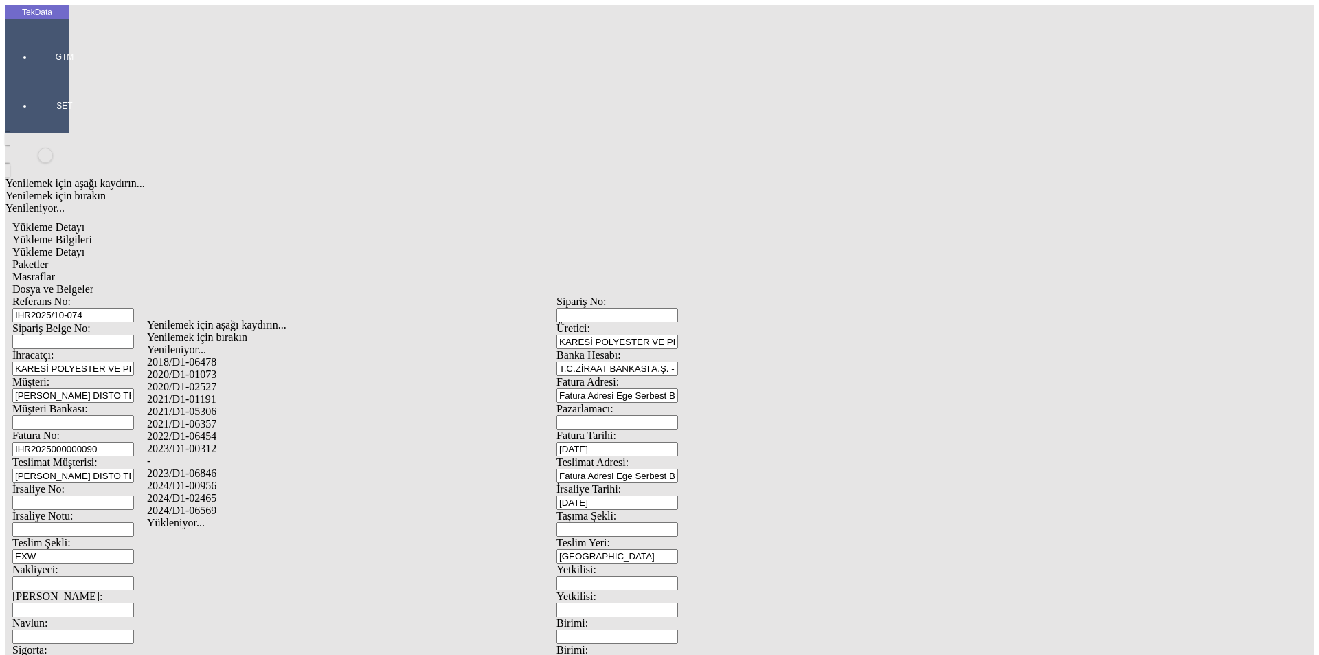
click at [230, 455] on div "-" at bounding box center [414, 461] width 534 height 12
type input "-"
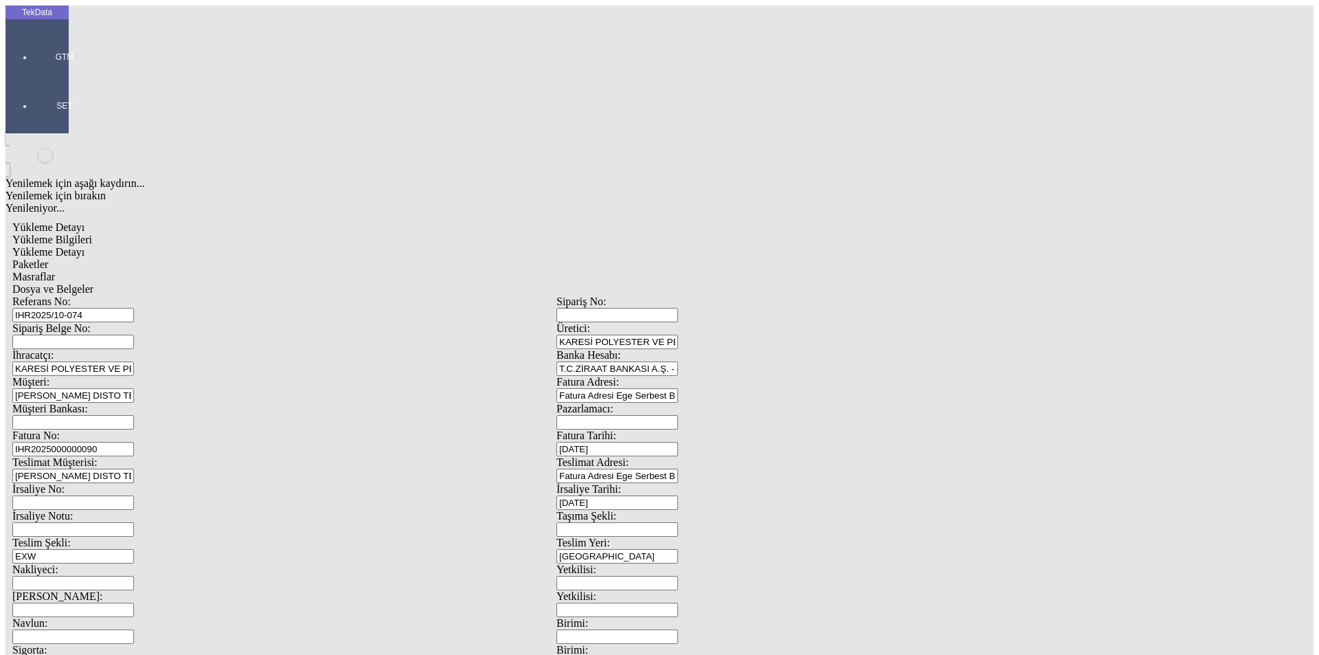
type input "KATİ"
click at [48, 258] on span "Paketler" at bounding box center [30, 264] width 36 height 12
click at [93, 283] on span "Dosya ve Belgeler" at bounding box center [52, 289] width 81 height 12
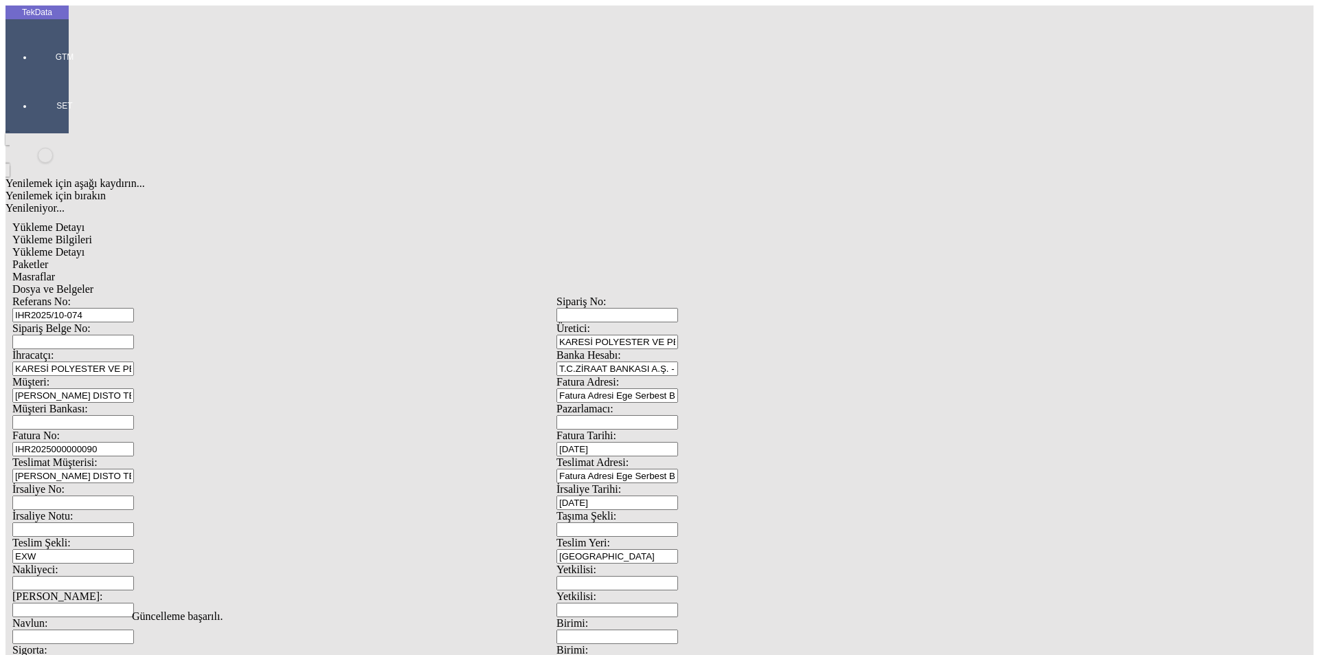
click at [93, 283] on span "Dosya ve Belgeler" at bounding box center [52, 289] width 81 height 12
